Goal: Use online tool/utility: Utilize a website feature to perform a specific function

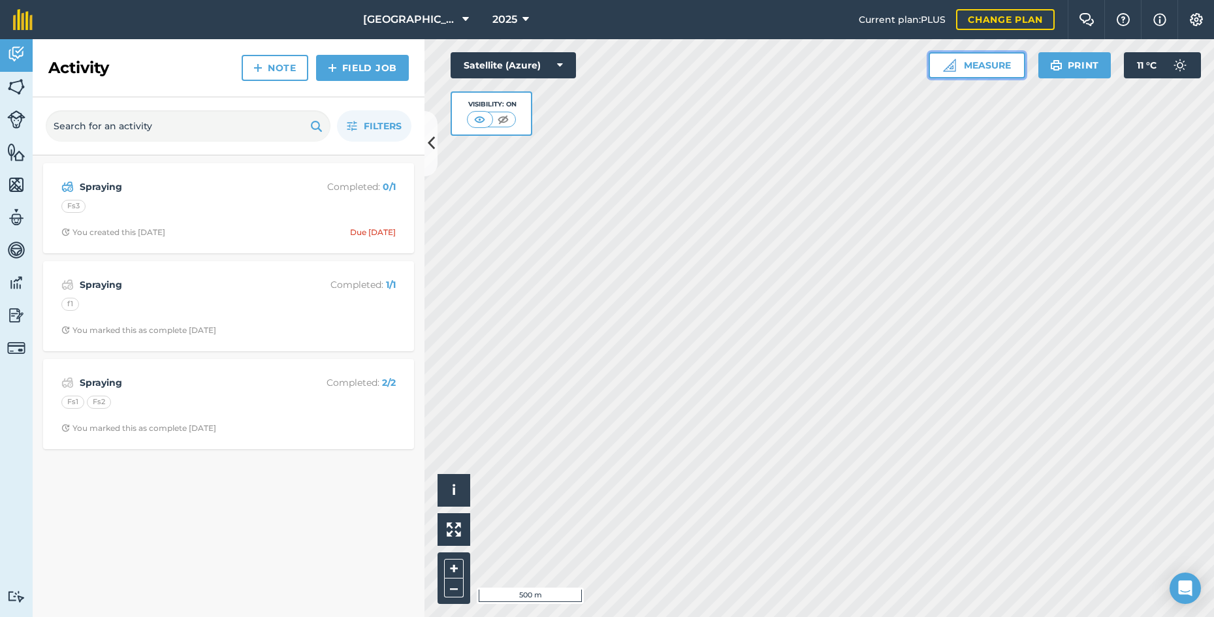
click at [975, 62] on button "Measure" at bounding box center [977, 65] width 97 height 26
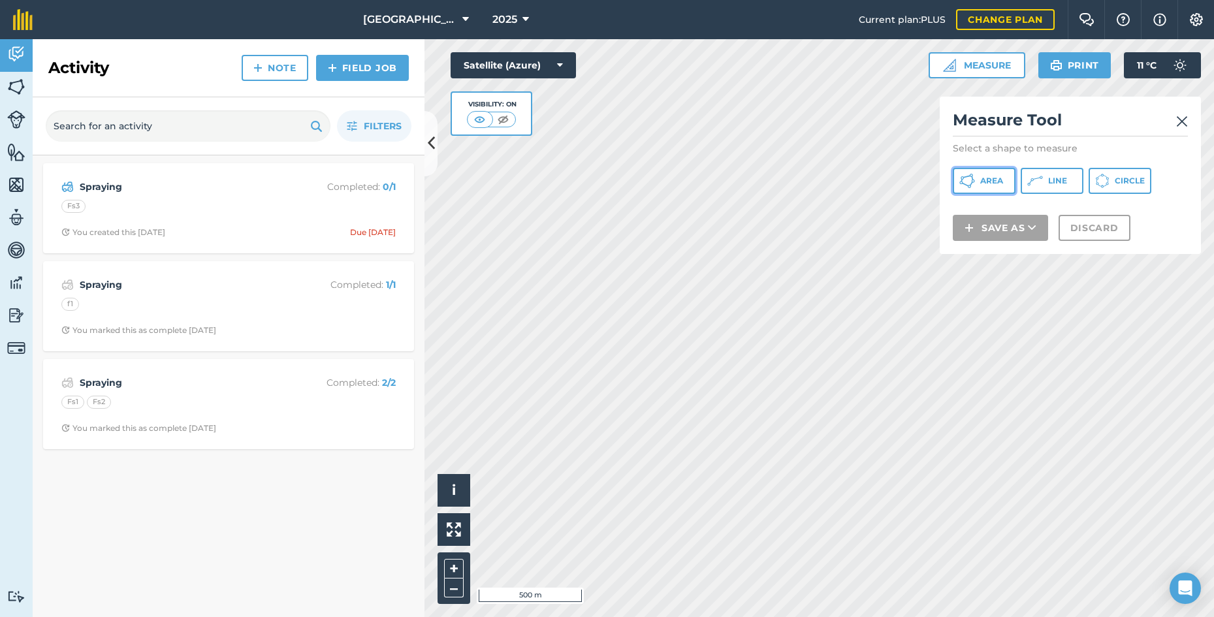
click at [992, 176] on span "Area" at bounding box center [991, 181] width 23 height 10
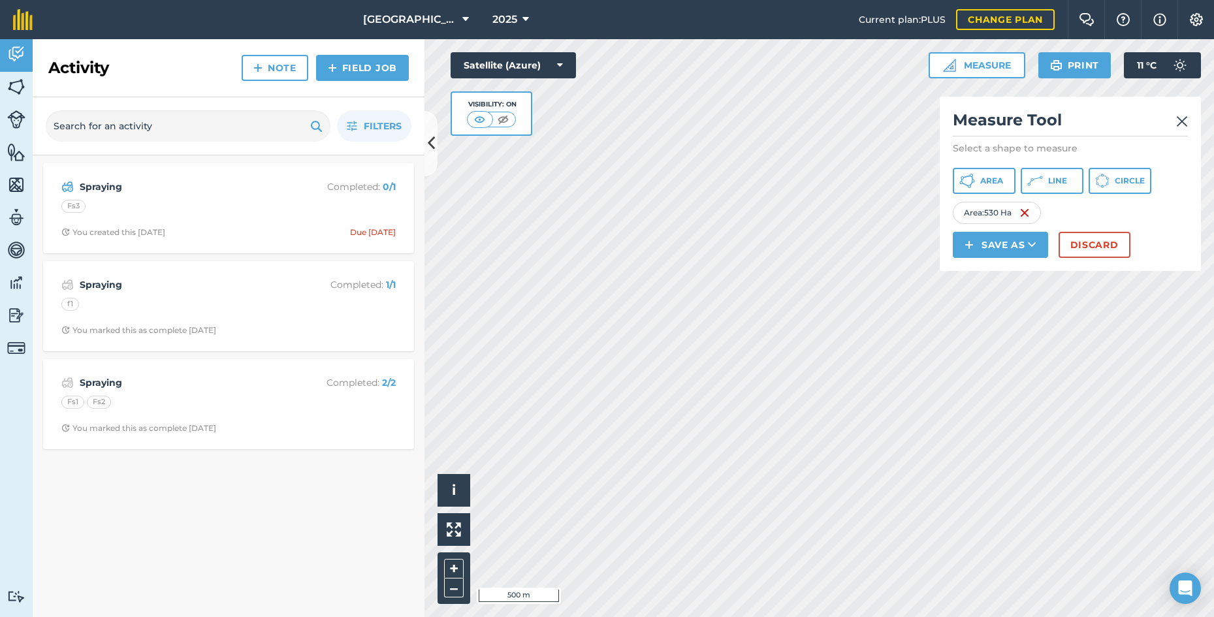
click at [1034, 247] on div "Click to start drawing i © 2025 TomTom, Microsoft 500 m + – Satellite (Azure) V…" at bounding box center [818, 328] width 789 height 578
click at [1183, 126] on img at bounding box center [1182, 122] width 12 height 16
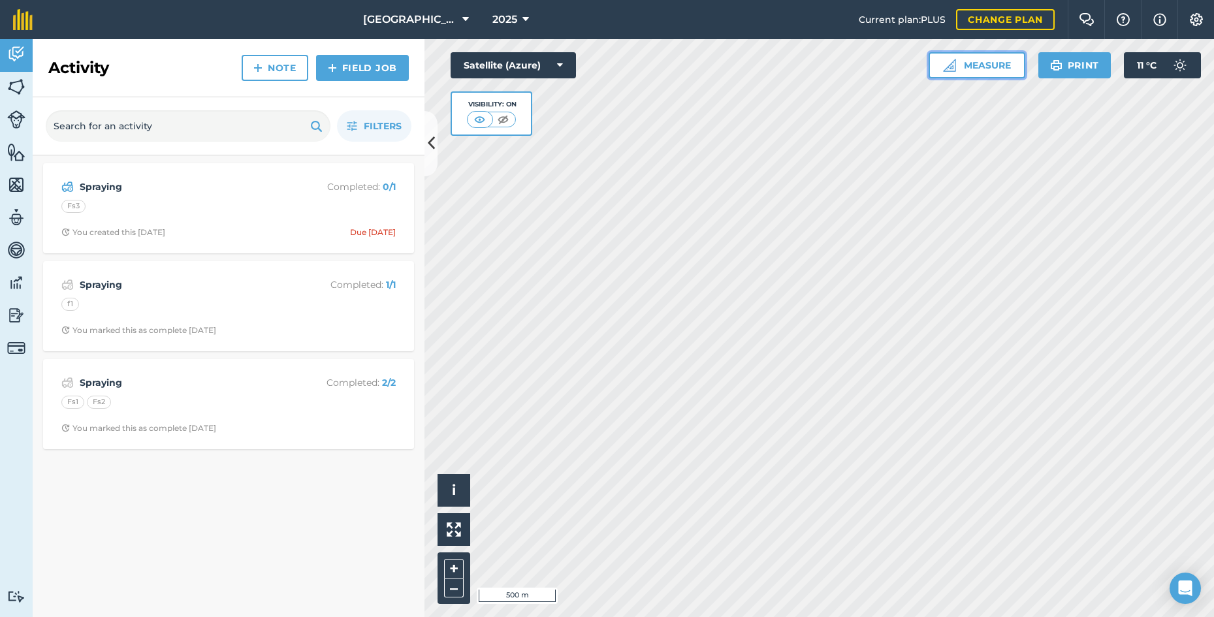
click at [979, 66] on button "Measure" at bounding box center [977, 65] width 97 height 26
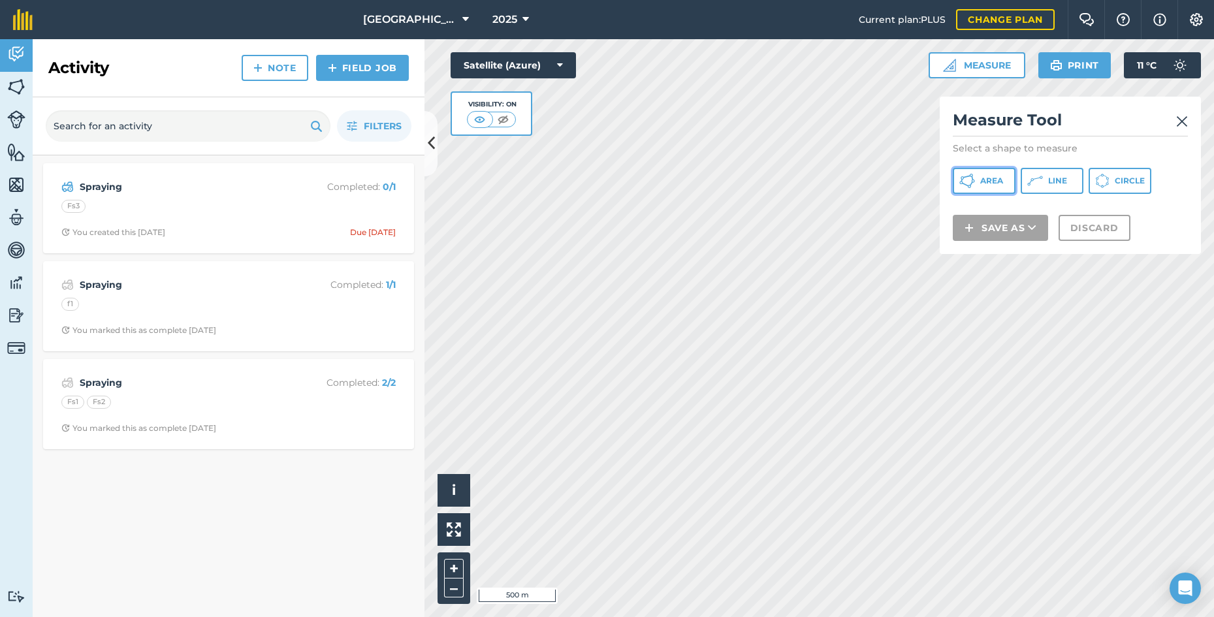
click at [991, 186] on button "Area" at bounding box center [984, 181] width 63 height 26
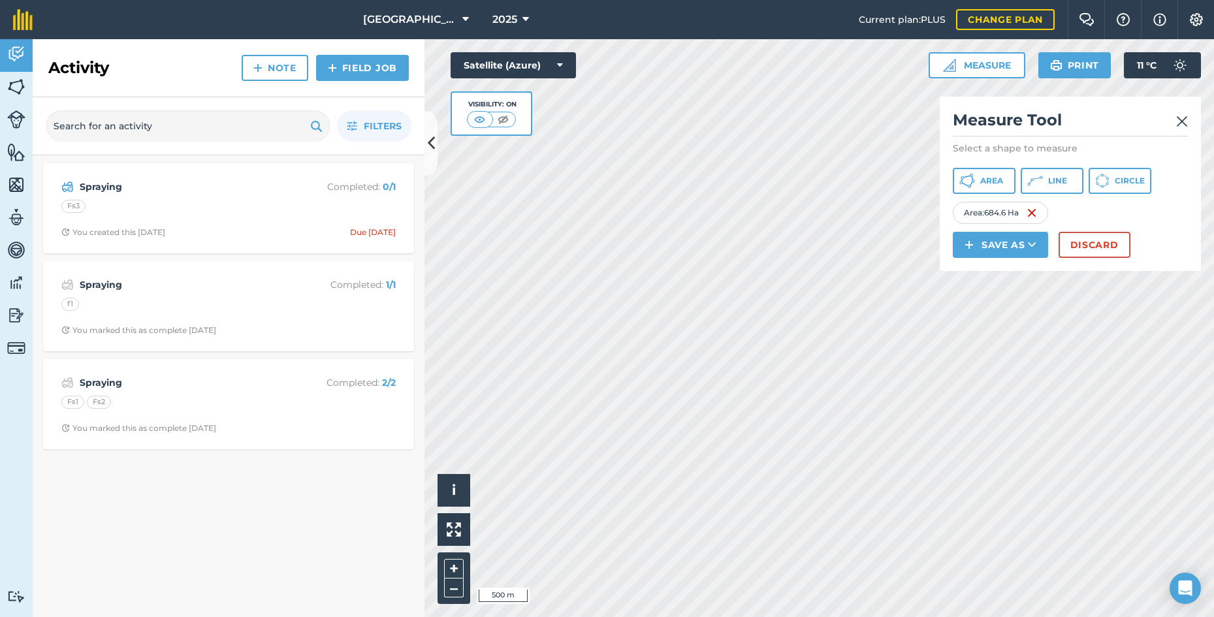
click at [1185, 120] on img at bounding box center [1182, 122] width 12 height 16
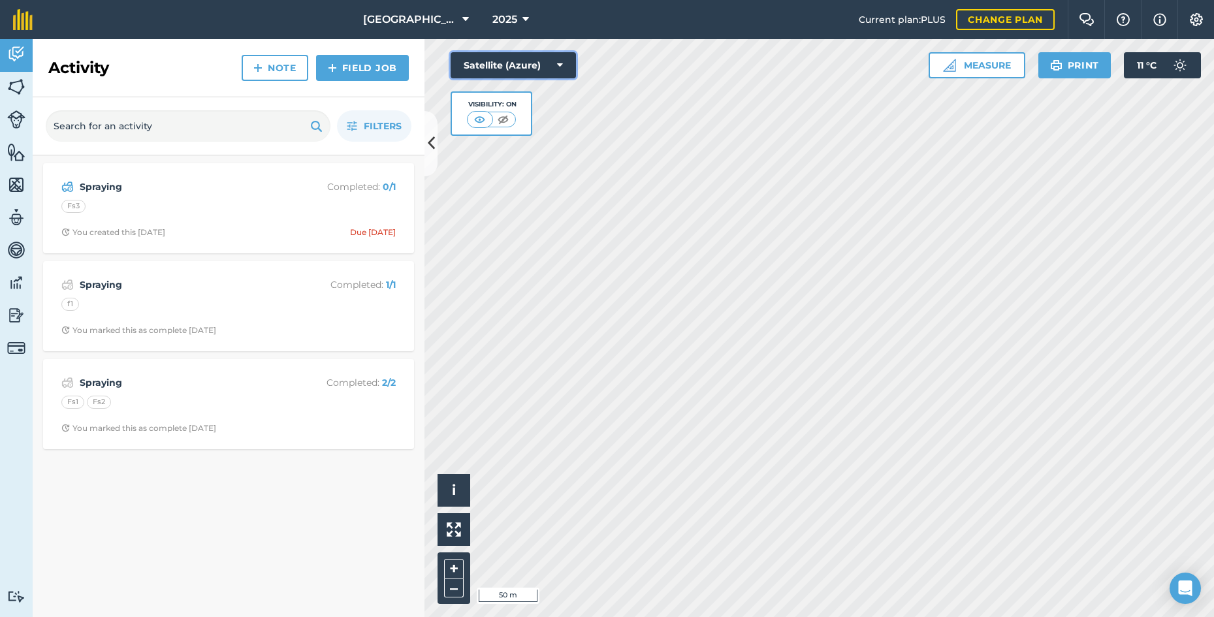
click at [548, 66] on button "Satellite (Azure)" at bounding box center [513, 65] width 125 height 26
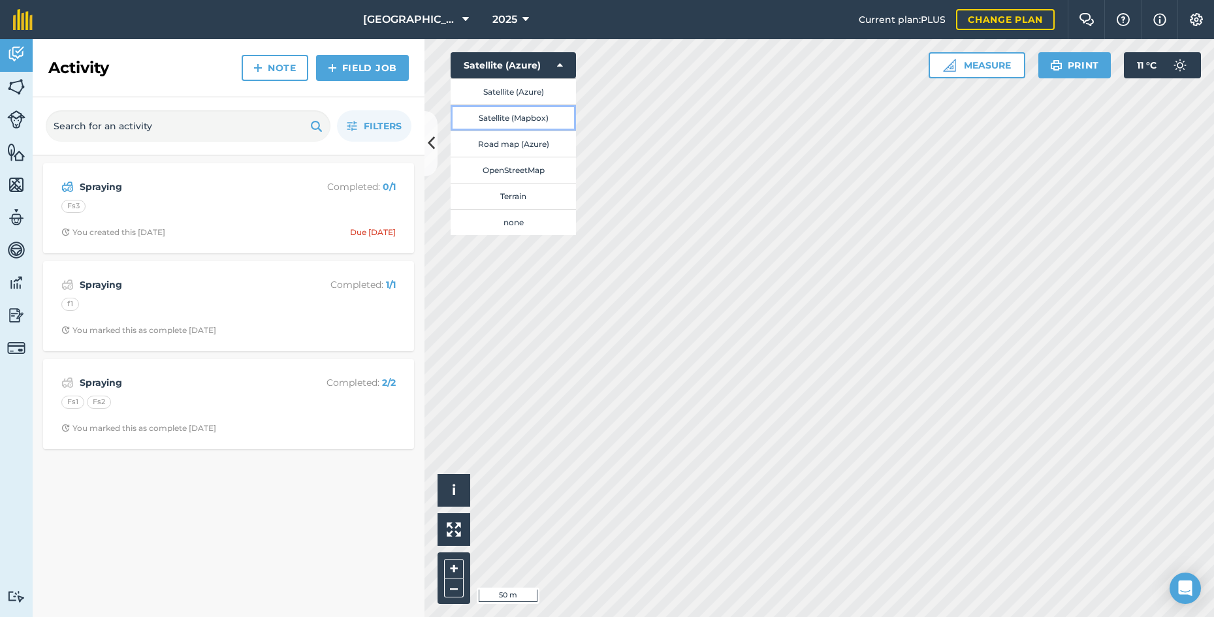
click at [539, 114] on button "Satellite (Mapbox)" at bounding box center [513, 117] width 125 height 26
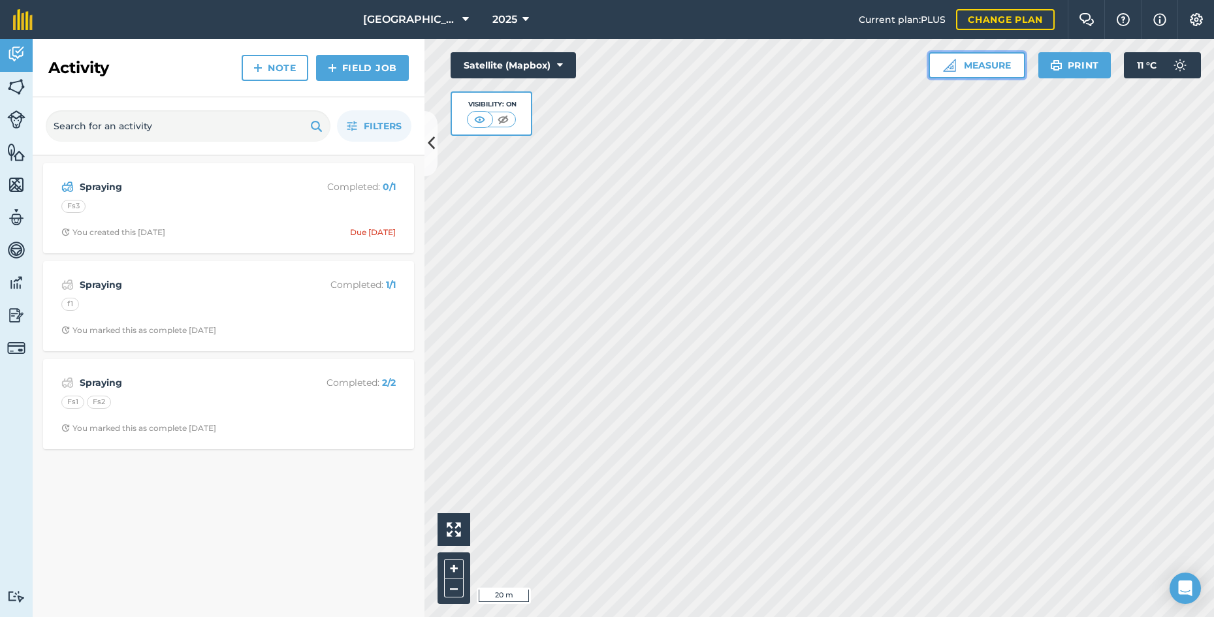
click at [984, 67] on button "Measure" at bounding box center [977, 65] width 97 height 26
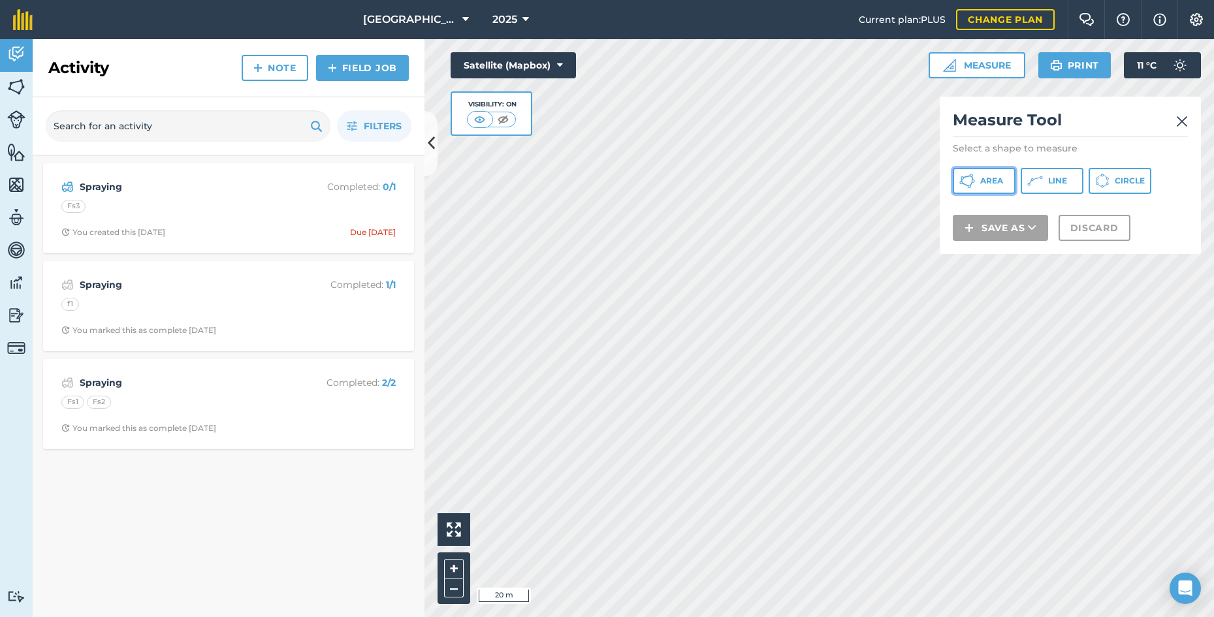
click at [988, 177] on span "Area" at bounding box center [991, 181] width 23 height 10
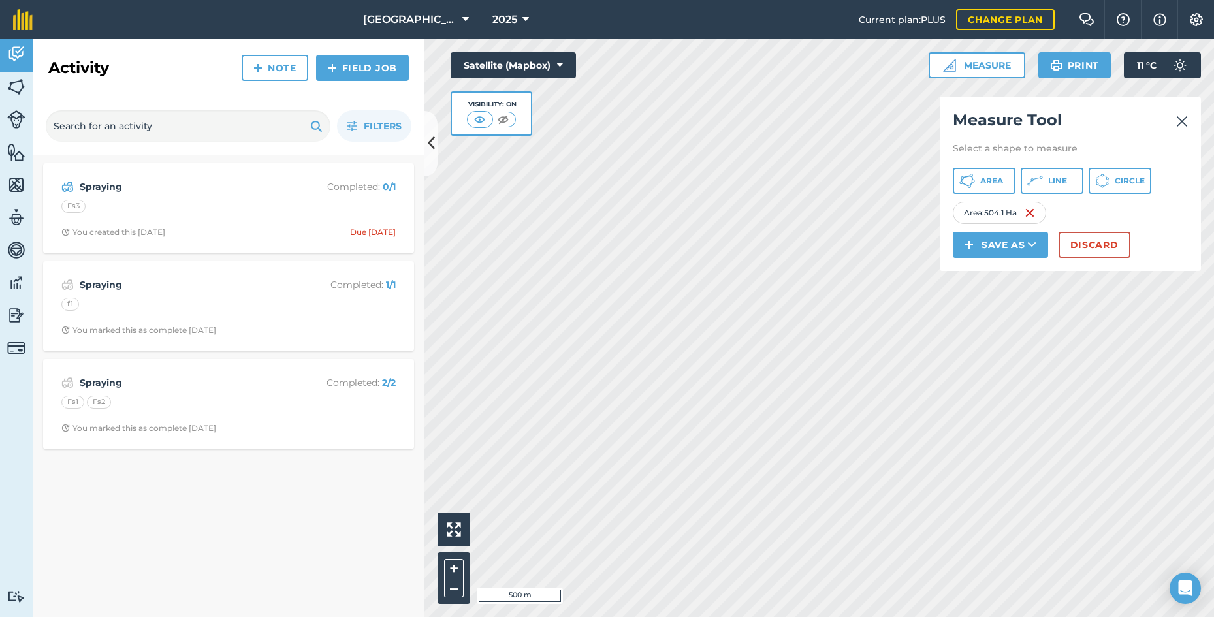
click at [1177, 124] on img at bounding box center [1182, 122] width 12 height 16
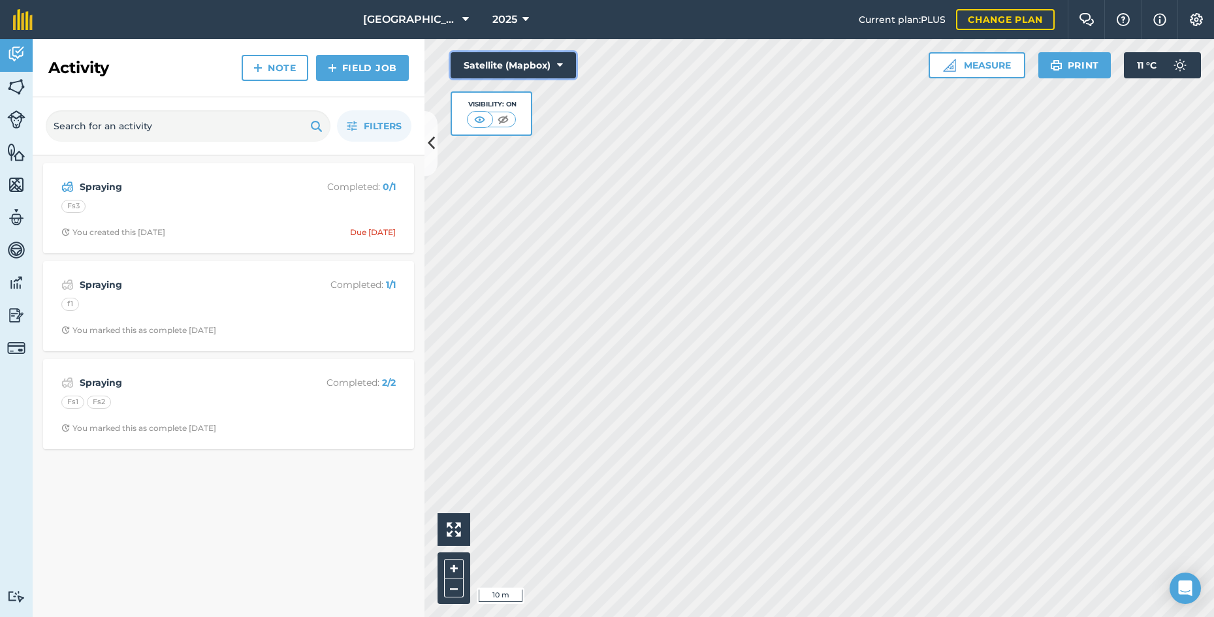
click at [532, 60] on button "Satellite (Mapbox)" at bounding box center [513, 65] width 125 height 26
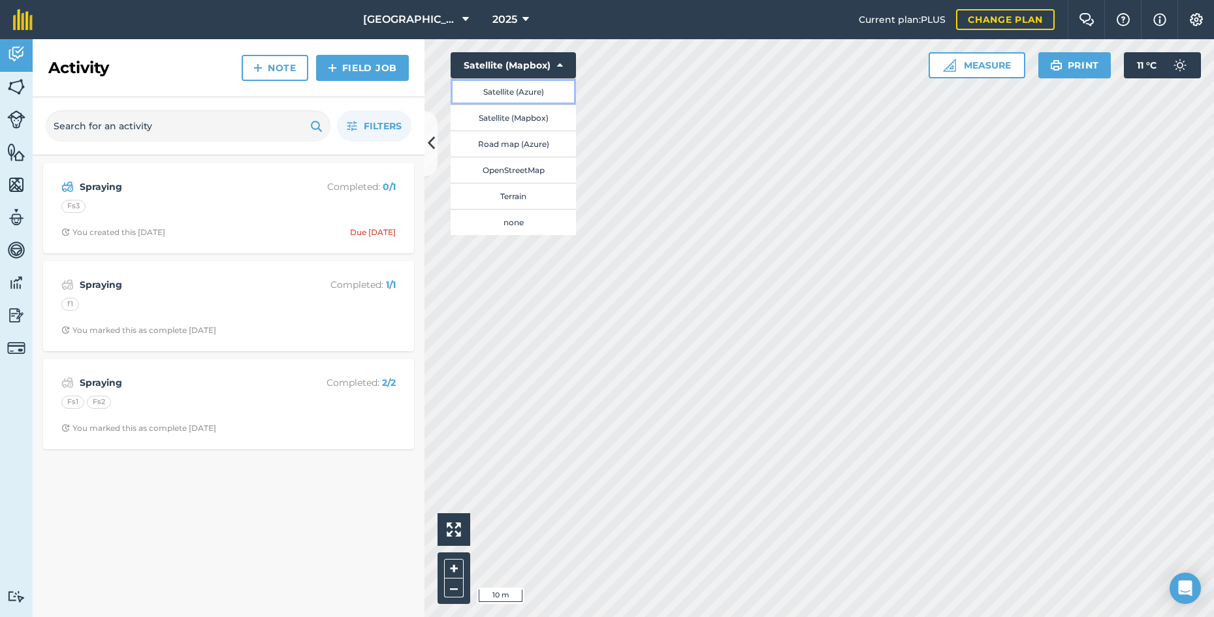
click at [541, 89] on button "Satellite (Azure)" at bounding box center [513, 91] width 125 height 26
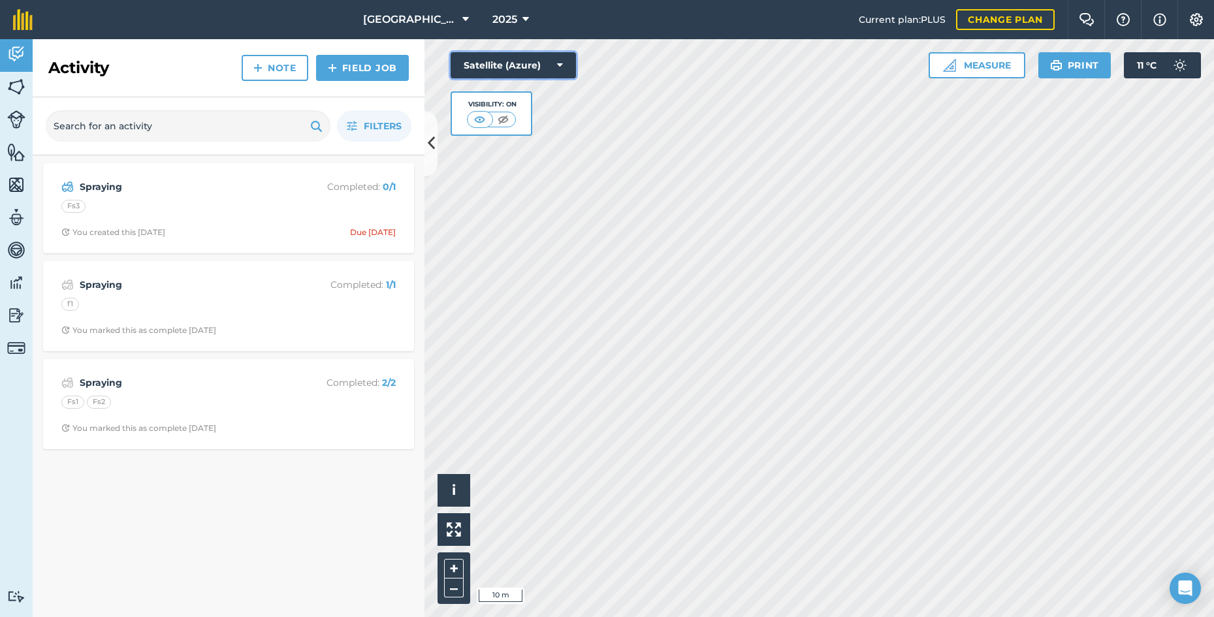
click at [548, 65] on button "Satellite (Azure)" at bounding box center [513, 65] width 125 height 26
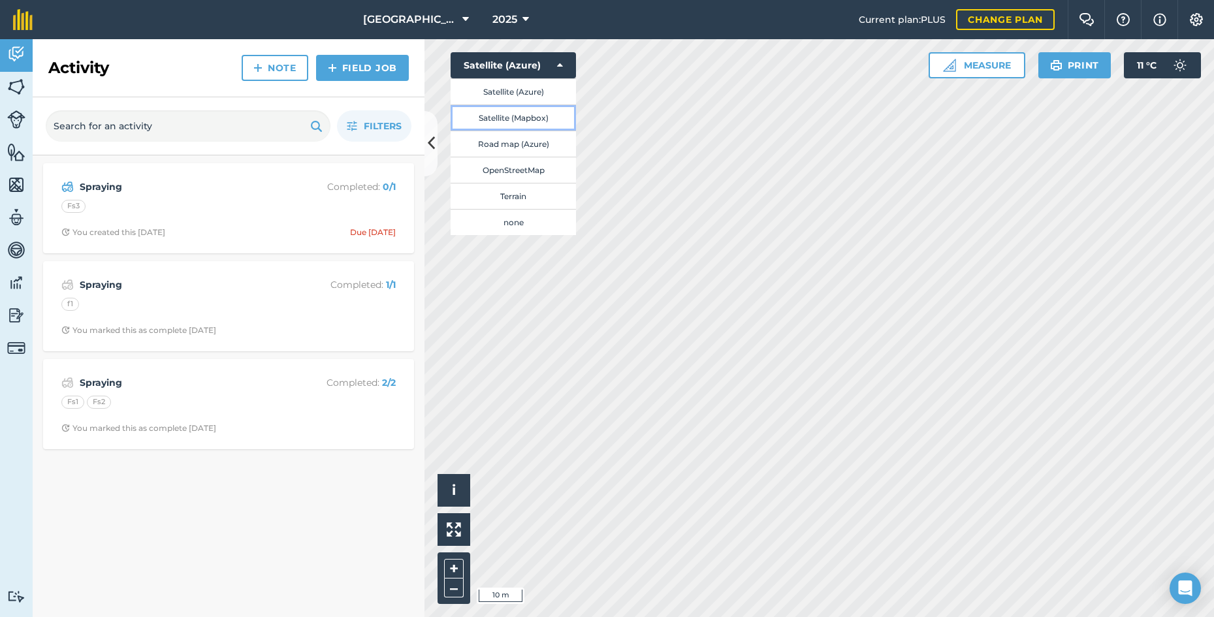
click at [531, 116] on button "Satellite (Mapbox)" at bounding box center [513, 117] width 125 height 26
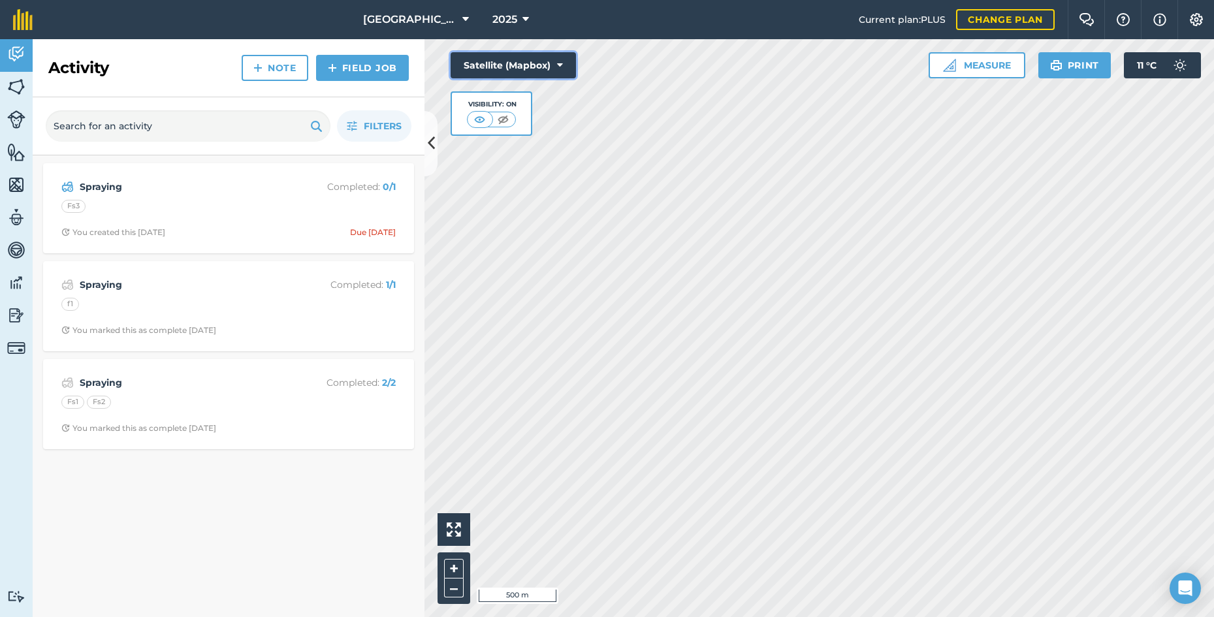
click at [546, 66] on button "Satellite (Mapbox)" at bounding box center [513, 65] width 125 height 26
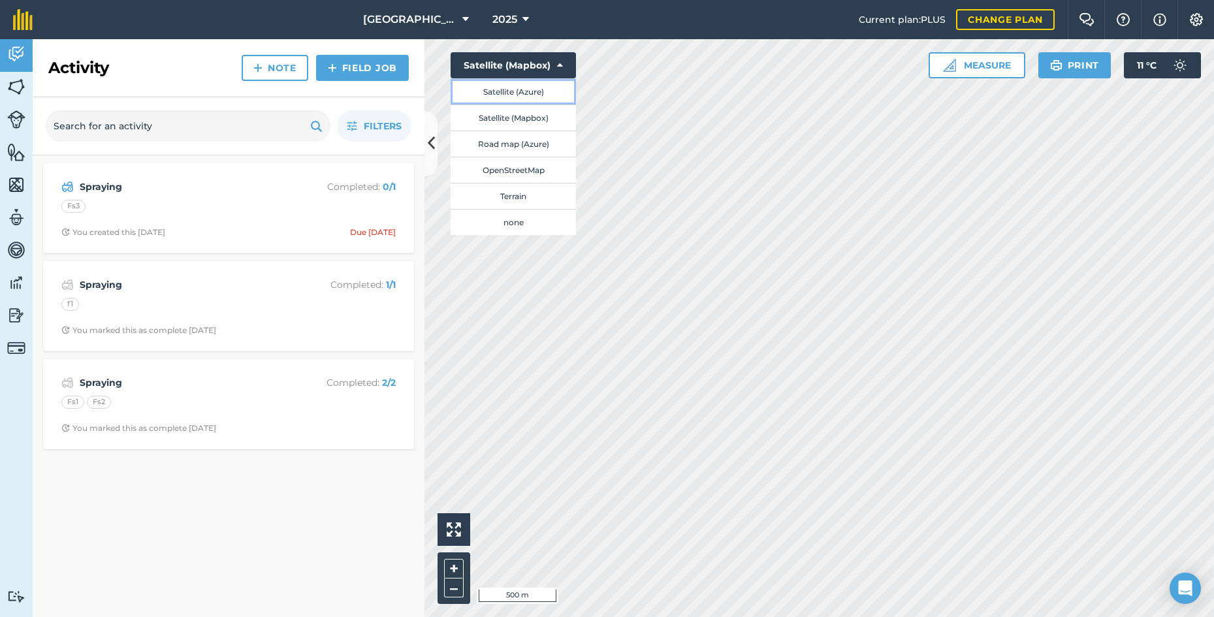
click at [543, 93] on button "Satellite (Azure)" at bounding box center [513, 91] width 125 height 26
